Goal: Information Seeking & Learning: Learn about a topic

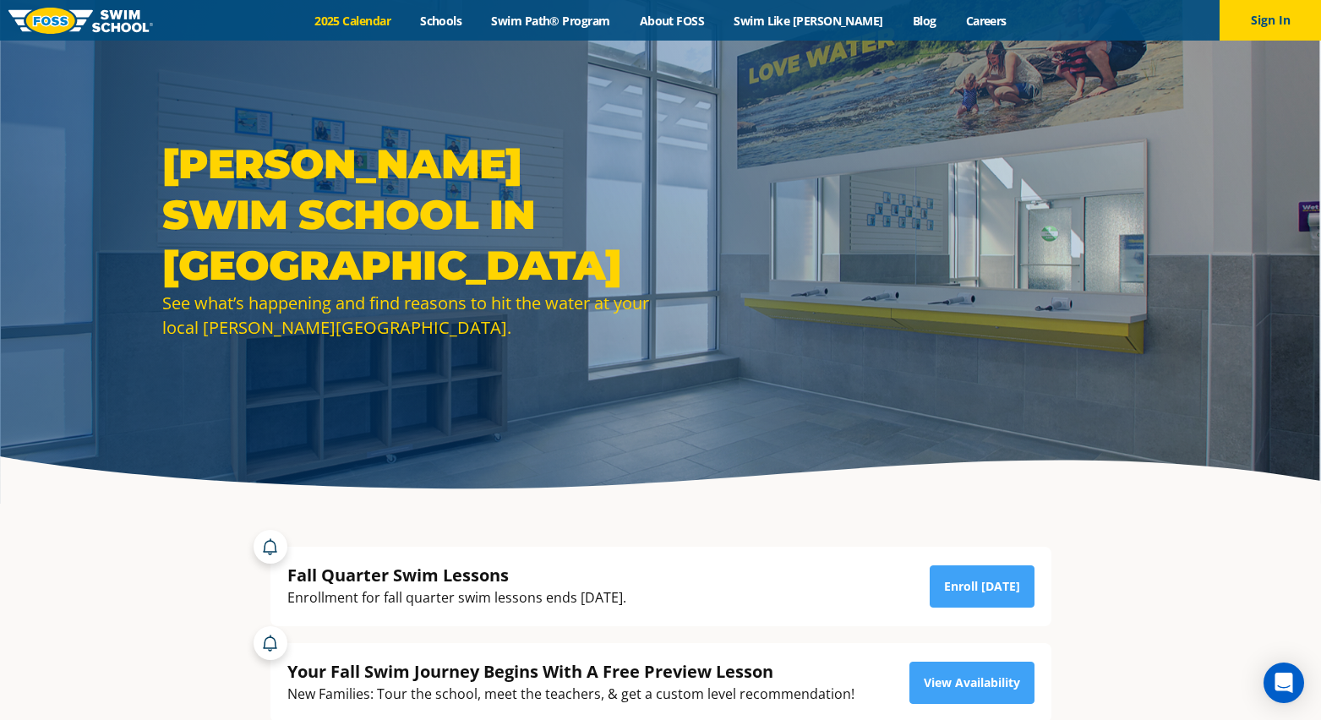
click at [381, 24] on link "2025 Calendar" at bounding box center [353, 21] width 106 height 16
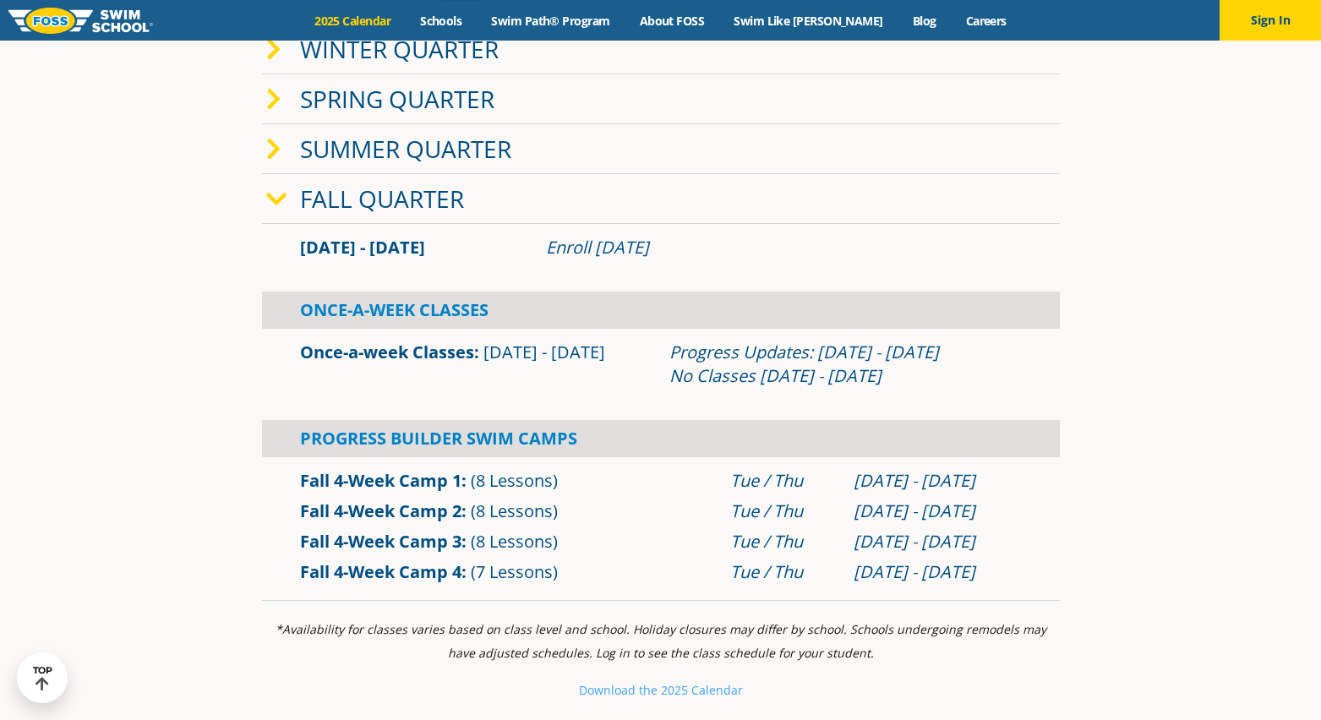
scroll to position [507, 0]
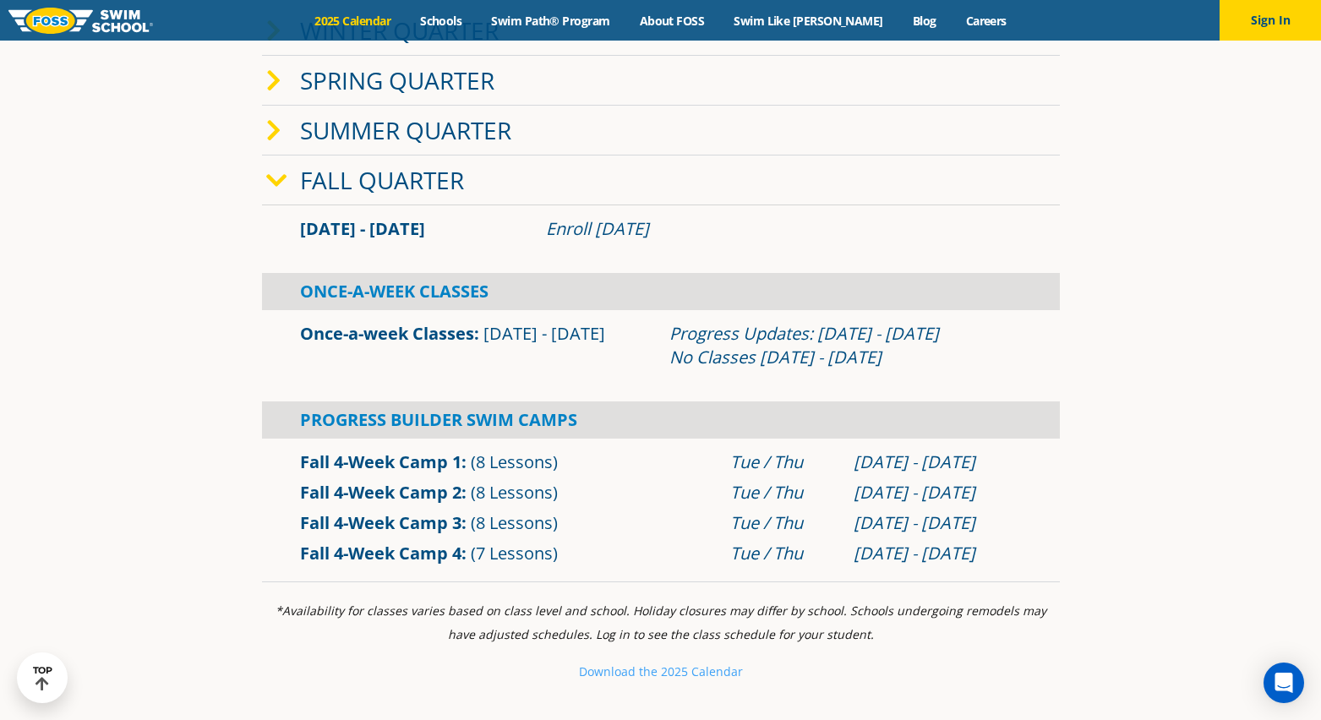
click at [434, 338] on link "Once-a-week Classes" at bounding box center [387, 333] width 174 height 23
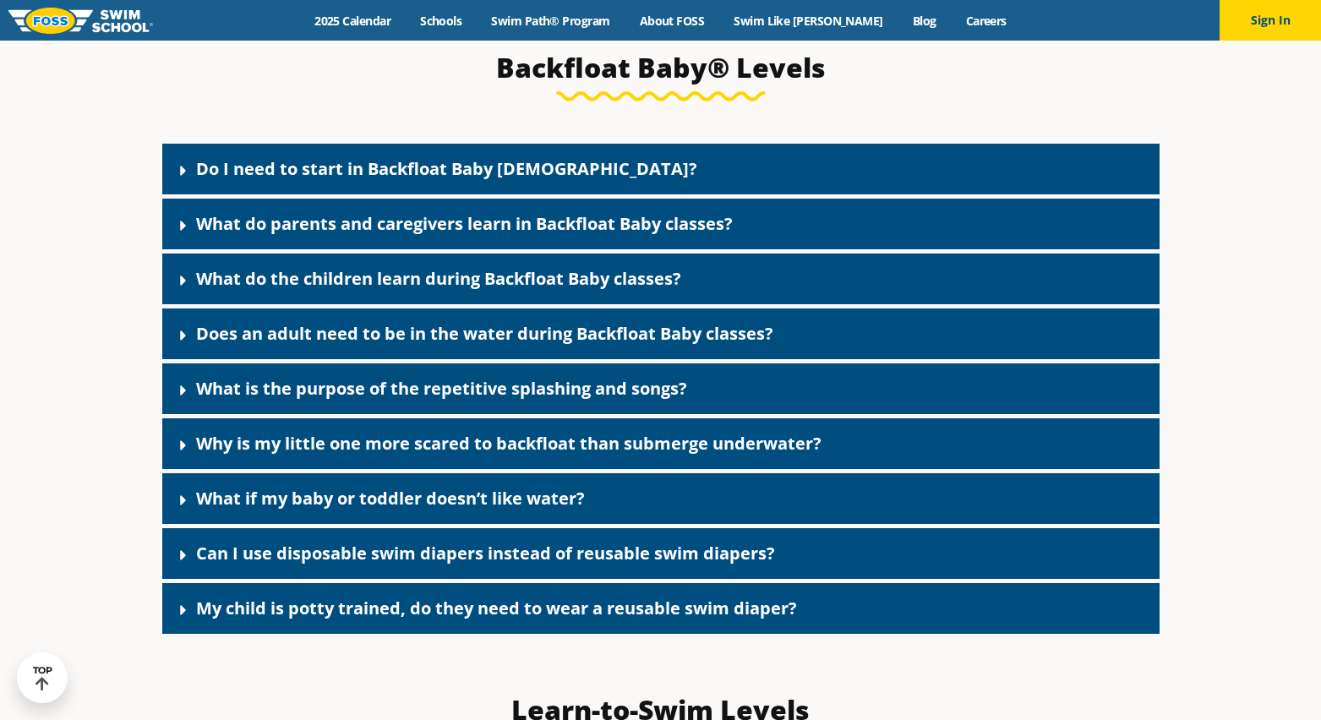
scroll to position [3683, 0]
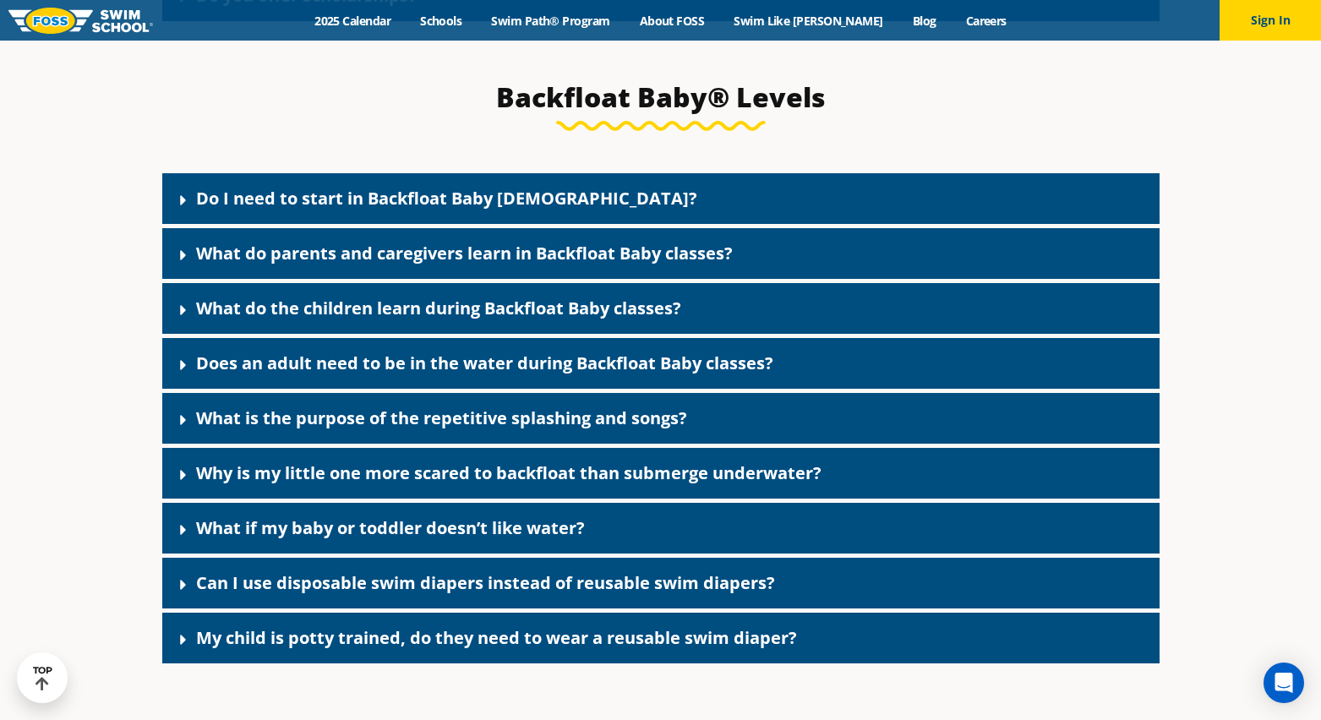
click at [183, 209] on icon at bounding box center [183, 200] width 17 height 17
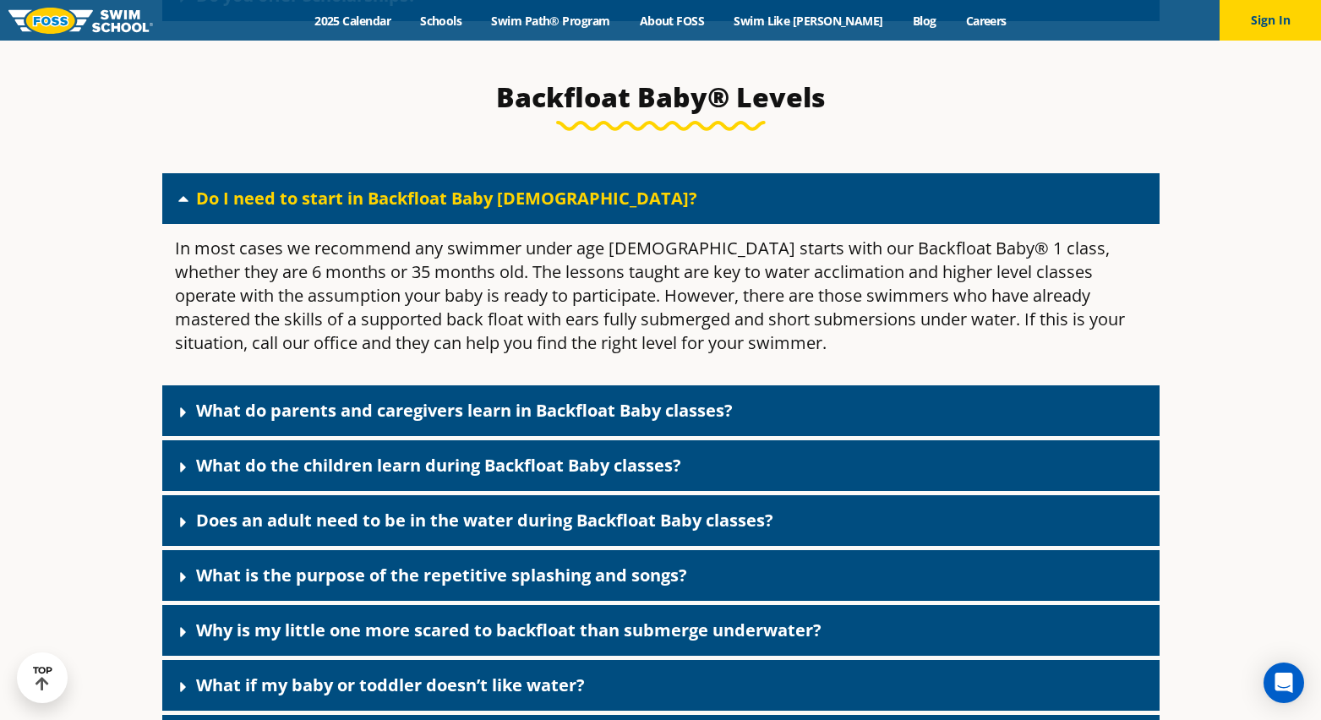
click at [183, 203] on icon at bounding box center [183, 200] width 10 height 6
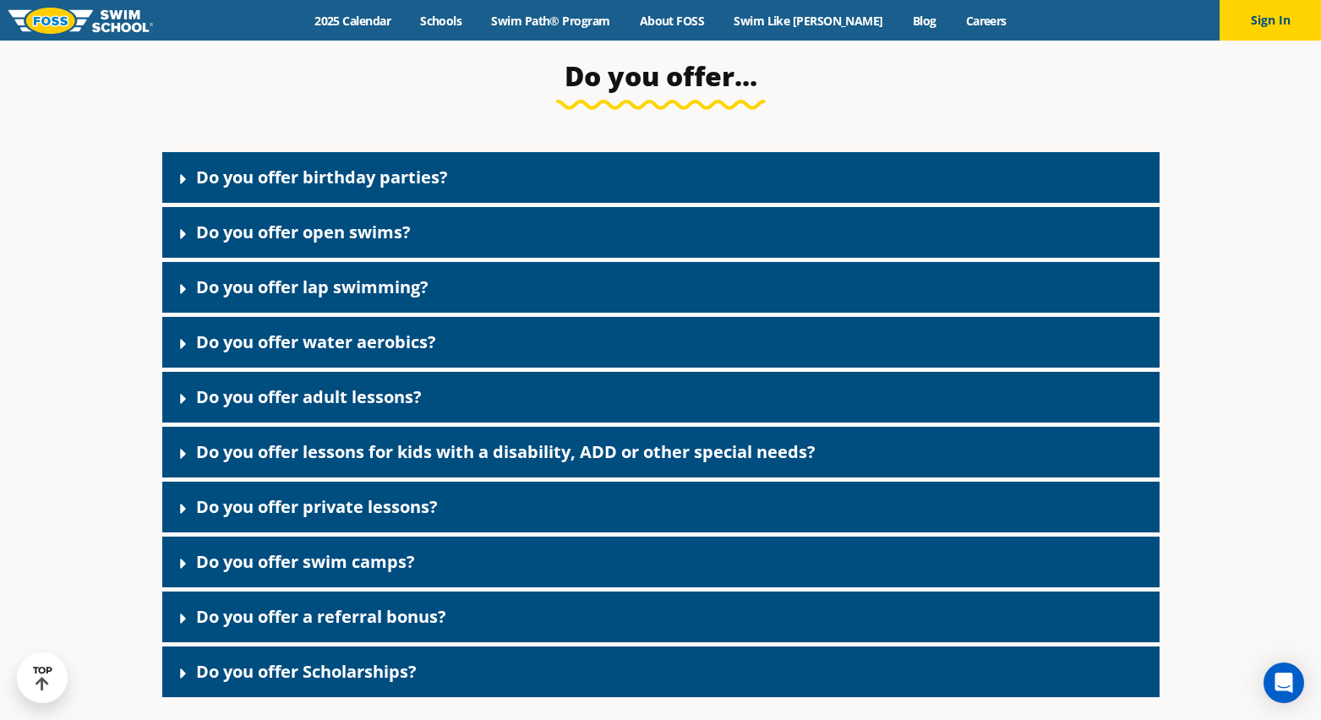
scroll to position [2584, 0]
